Goal: Information Seeking & Learning: Learn about a topic

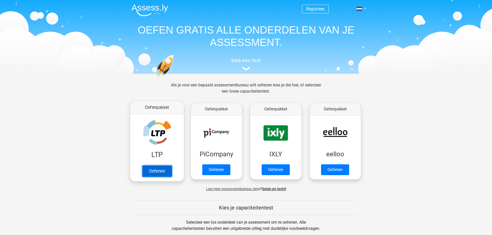
click at [152, 176] on link "Oefenen" at bounding box center [156, 170] width 29 height 11
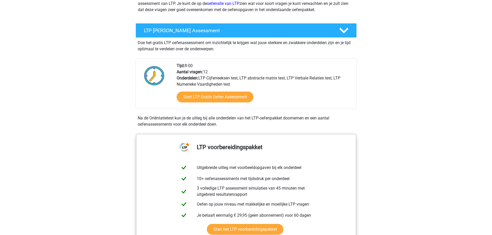
scroll to position [77, 0]
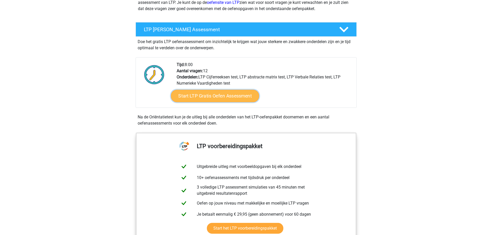
click at [206, 93] on link "Start LTP Gratis Oefen Assessment" at bounding box center [215, 96] width 88 height 12
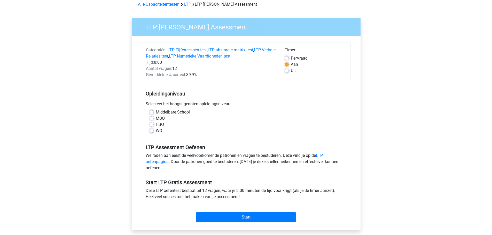
scroll to position [26, 0]
